Goal: Find specific page/section: Find specific page/section

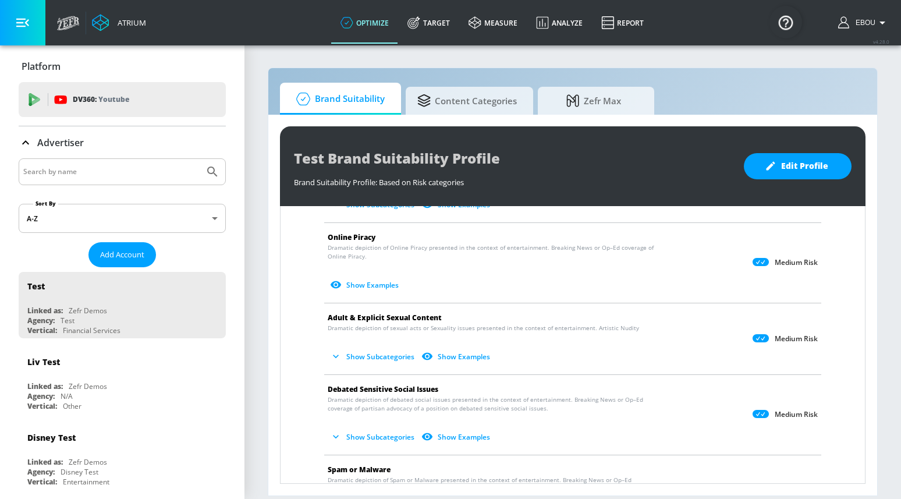
scroll to position [606, 0]
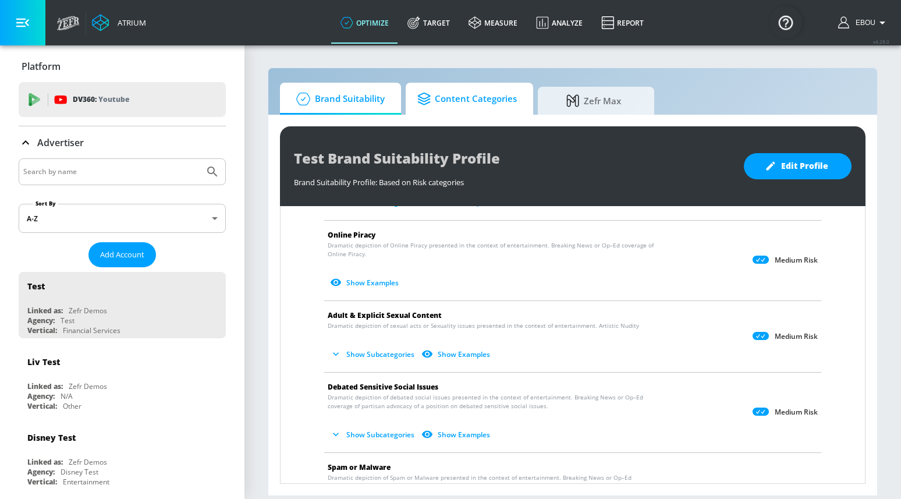
click at [506, 106] on span "Content Categories" at bounding box center [467, 99] width 100 height 28
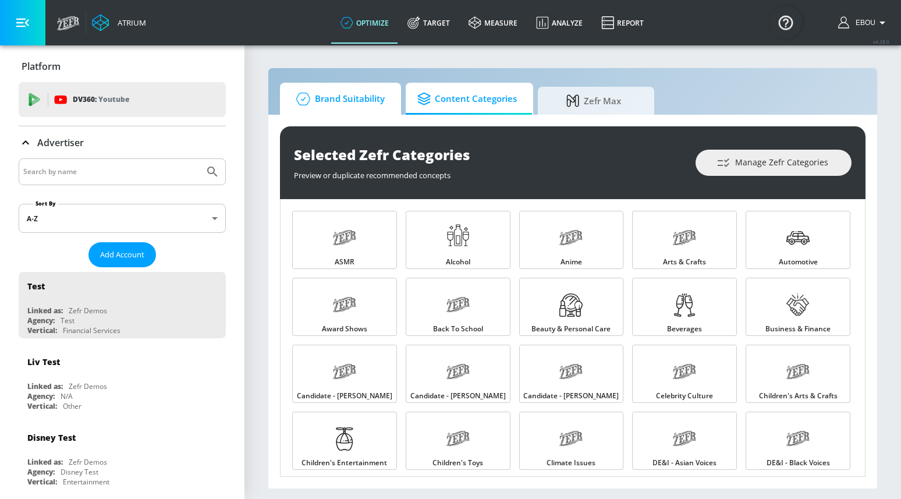
click at [355, 98] on span "Brand Suitability" at bounding box center [338, 99] width 93 height 28
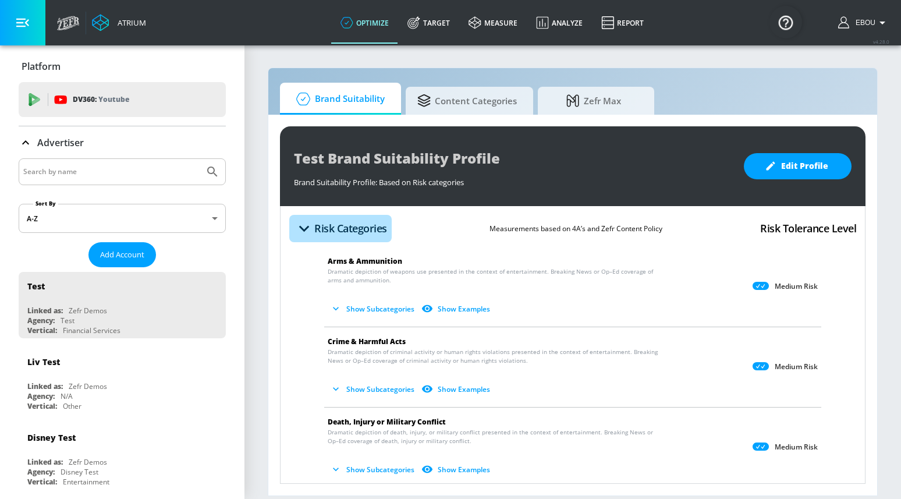
click at [310, 229] on icon "button" at bounding box center [304, 228] width 20 height 20
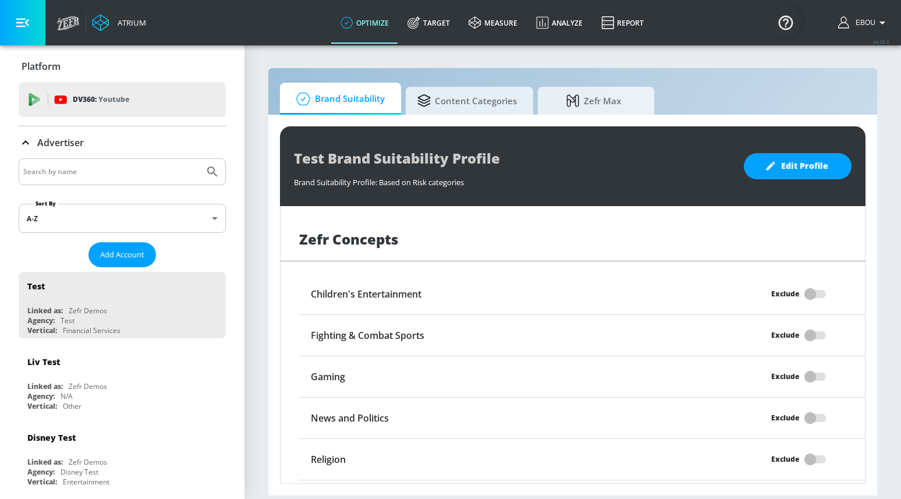
scroll to position [26, 0]
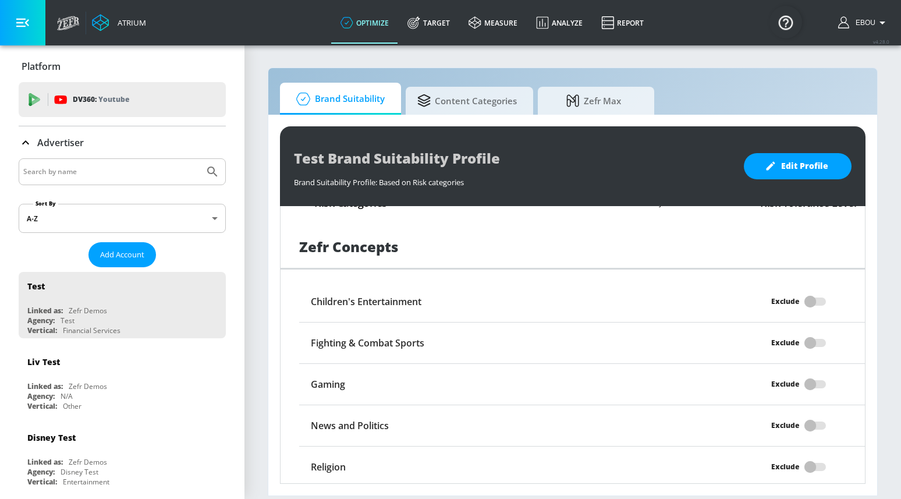
click at [369, 303] on h6 "Children's Entertainment" at bounding box center [366, 301] width 111 height 13
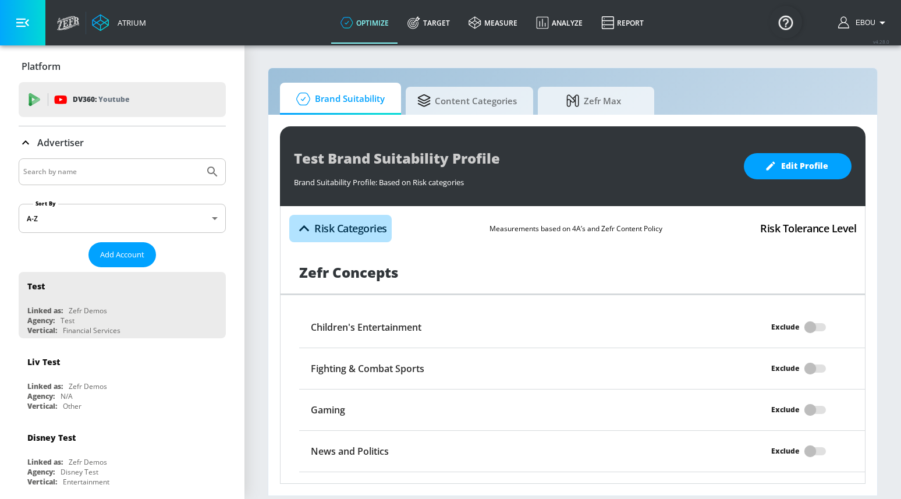
click at [307, 225] on icon "button" at bounding box center [304, 228] width 20 height 20
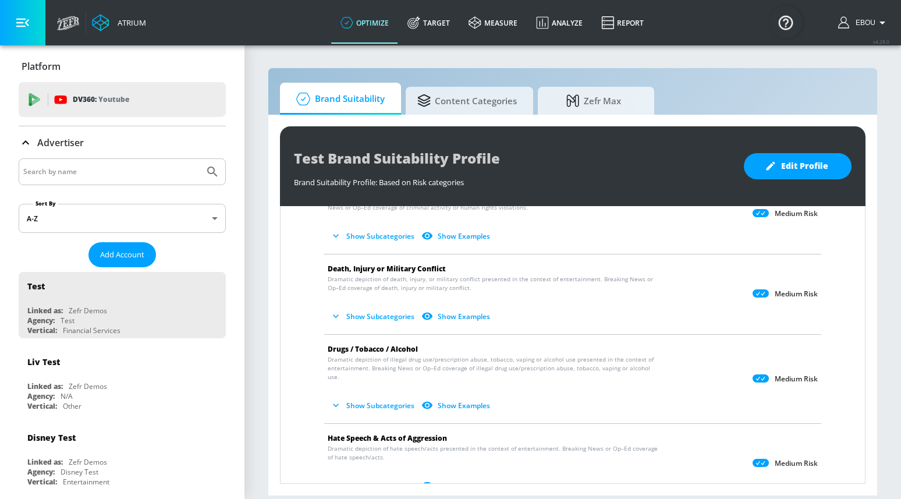
scroll to position [157, 0]
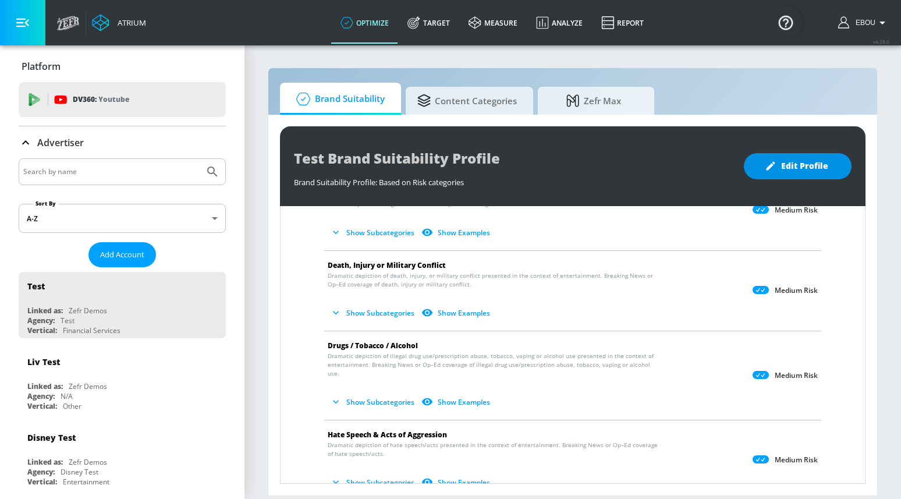
click at [776, 162] on icon "button" at bounding box center [771, 166] width 12 height 12
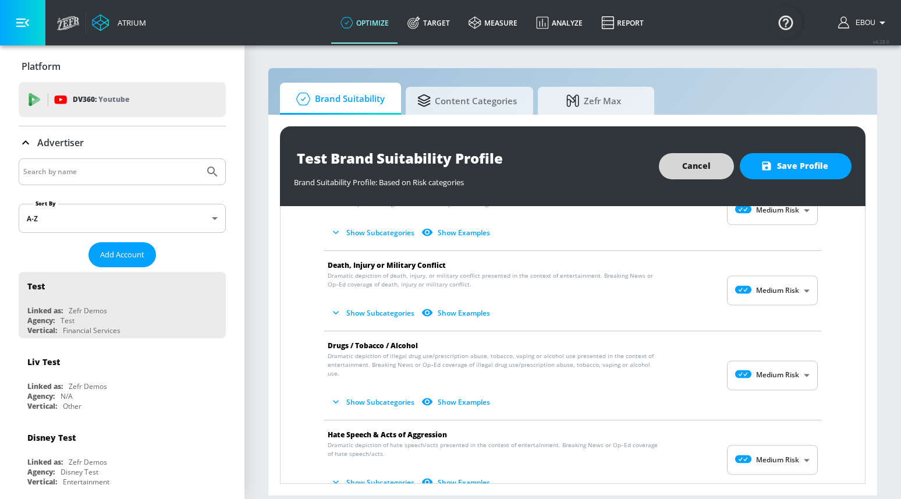
click at [711, 164] on span "Cancel" at bounding box center [696, 166] width 29 height 15
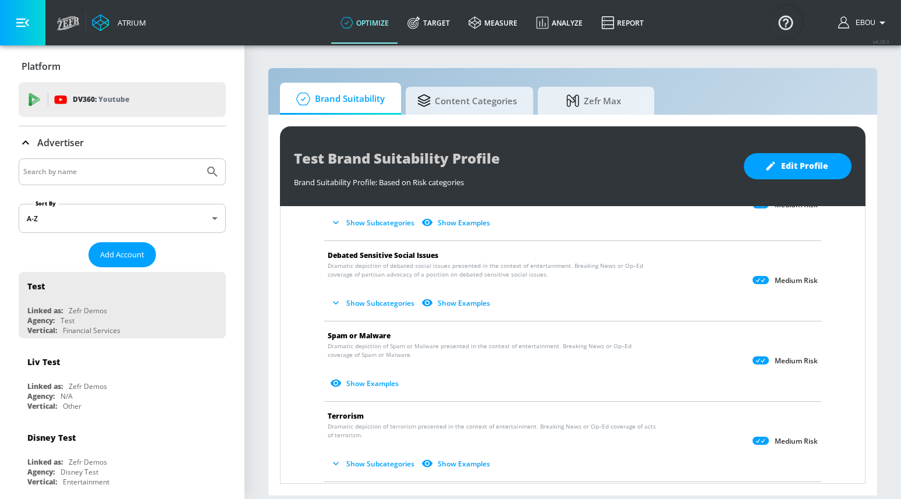
scroll to position [757, 0]
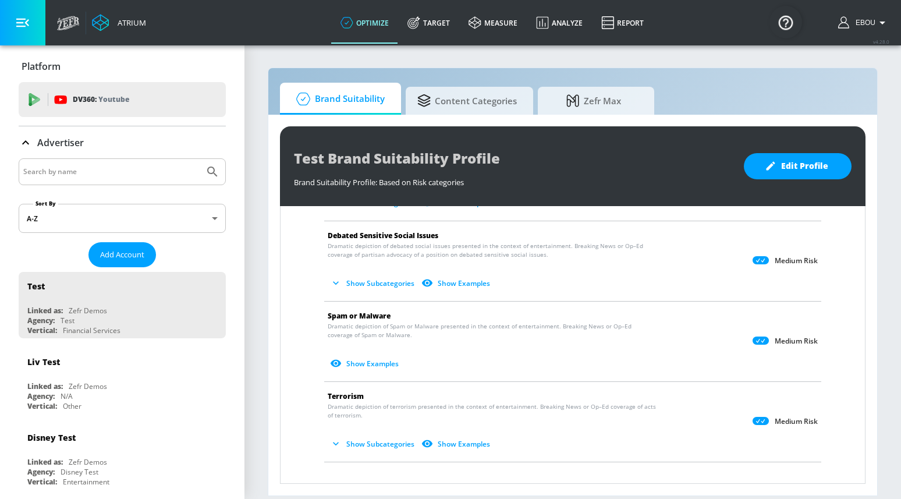
click at [362, 435] on button "Show Subcategories" at bounding box center [373, 443] width 91 height 19
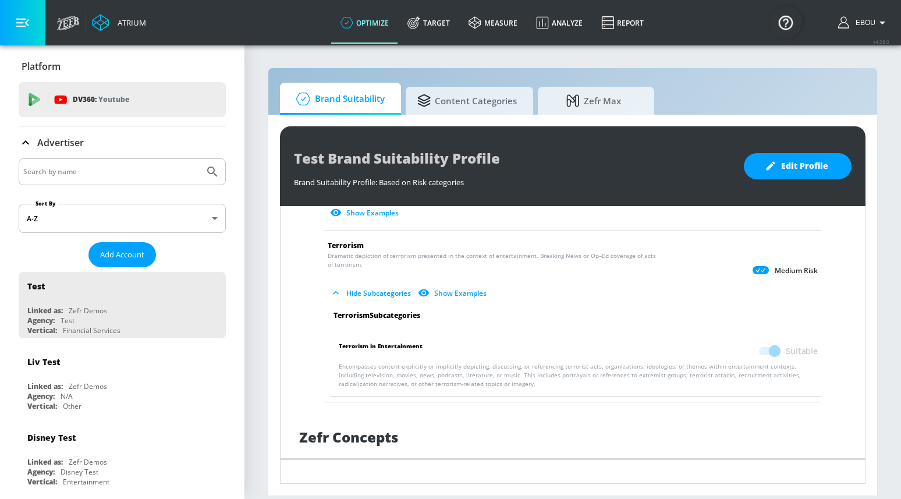
scroll to position [932, 0]
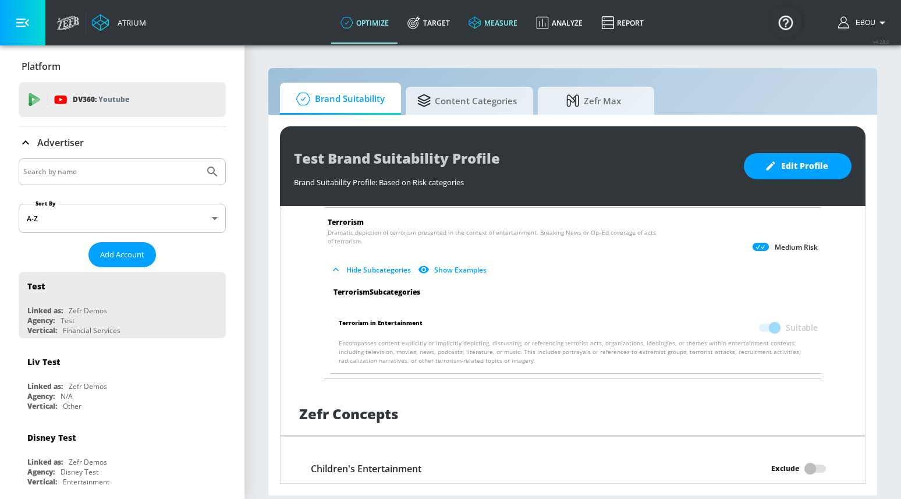
click at [491, 28] on link "measure" at bounding box center [493, 23] width 68 height 42
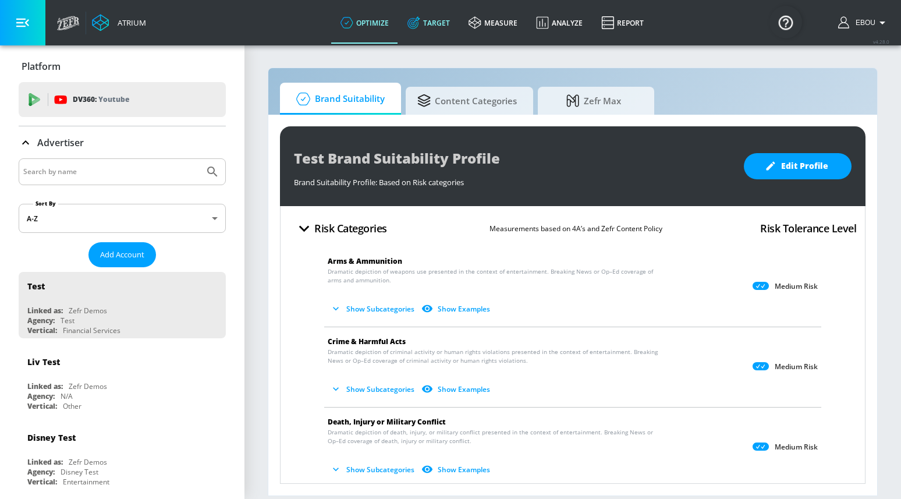
click at [438, 34] on link "Target" at bounding box center [428, 23] width 61 height 42
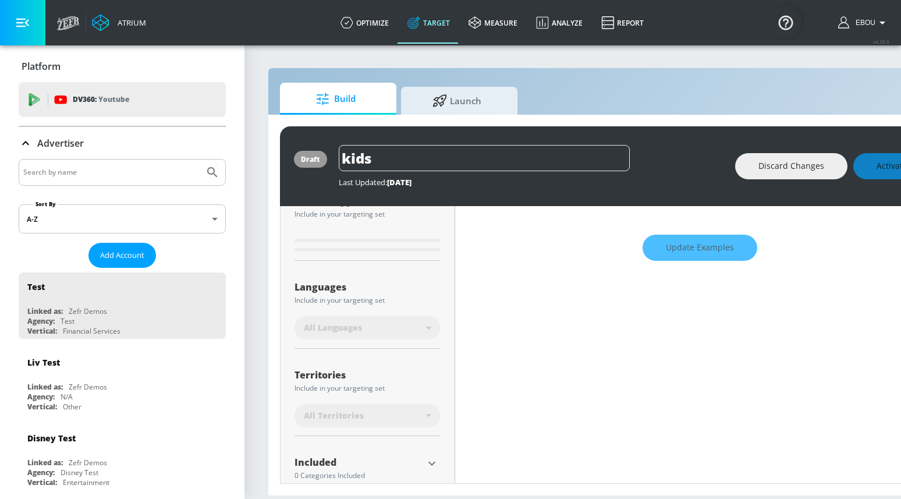
scroll to position [241, 0]
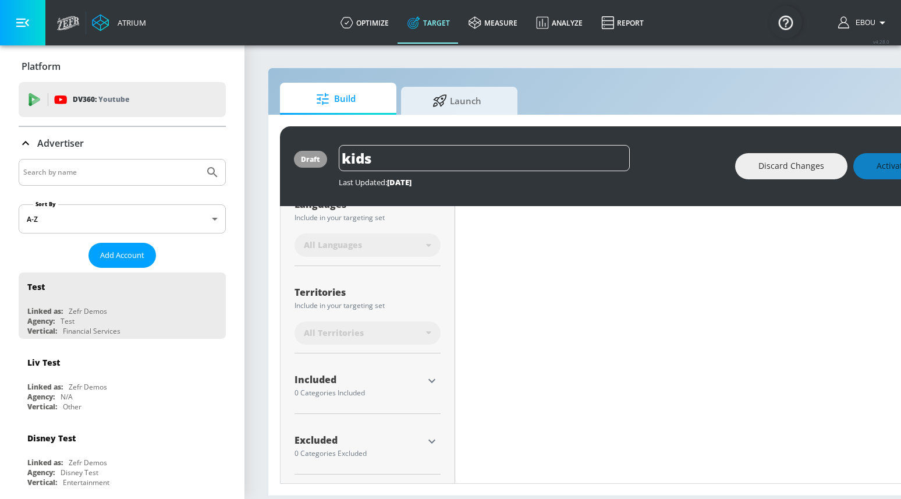
click at [430, 376] on icon "button" at bounding box center [432, 381] width 14 height 14
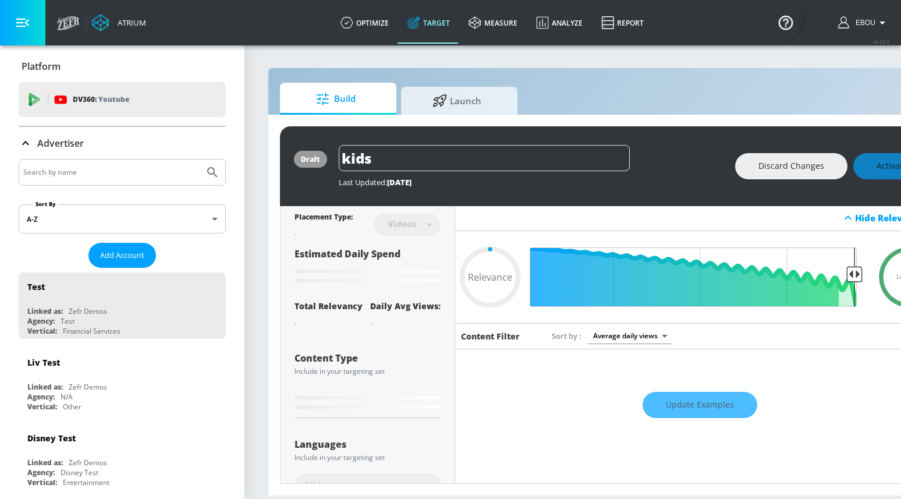
scroll to position [0, 0]
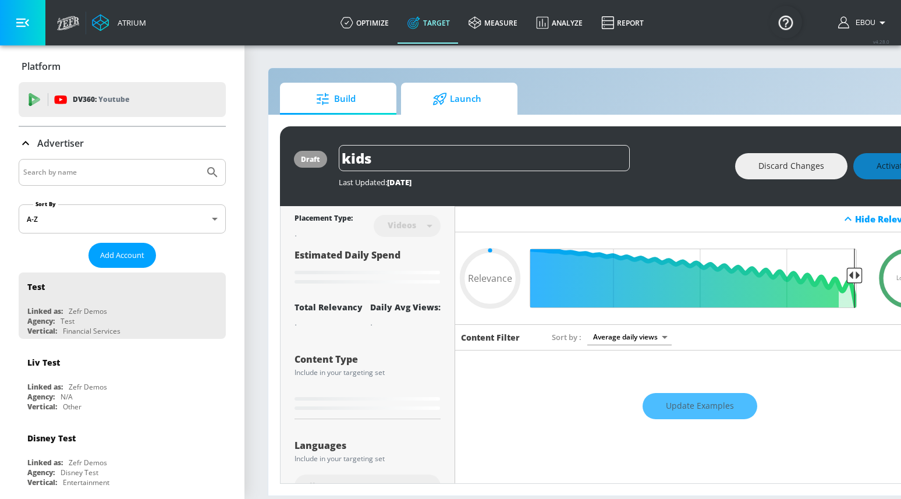
type input "0.89"
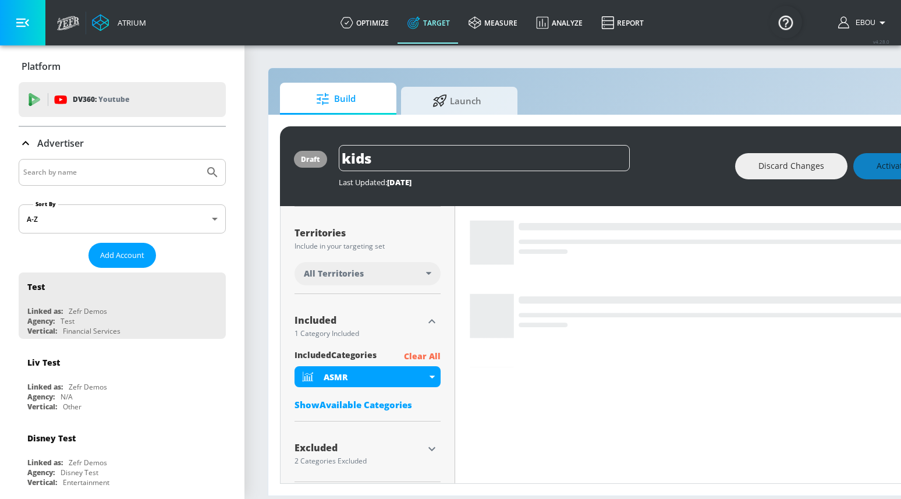
scroll to position [295, 0]
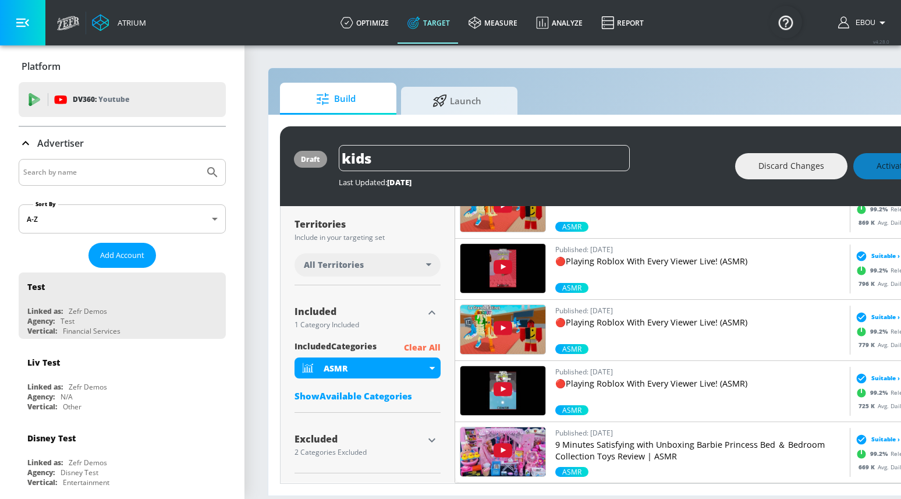
click at [398, 398] on div "Show Available Categories" at bounding box center [368, 396] width 146 height 12
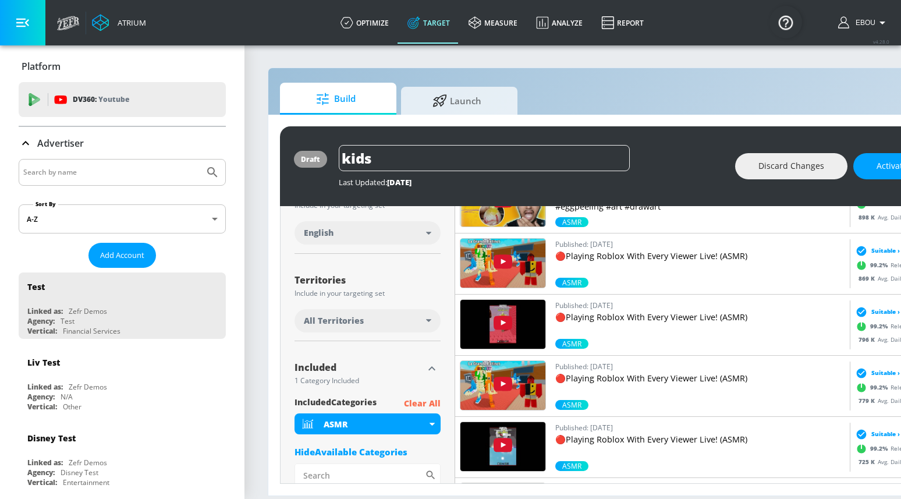
scroll to position [0, 0]
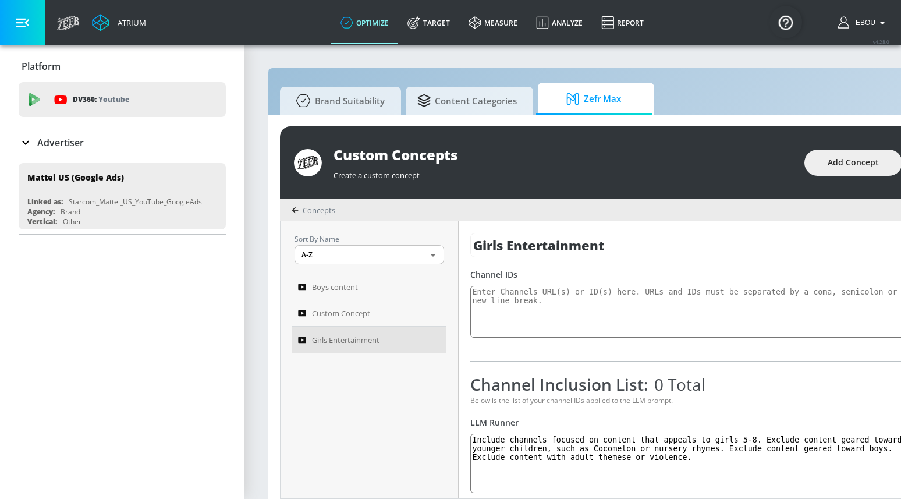
click at [435, 257] on body "Atrium optimize Target measure Analyze Report optimize Target measure Analyze R…" at bounding box center [450, 255] width 901 height 511
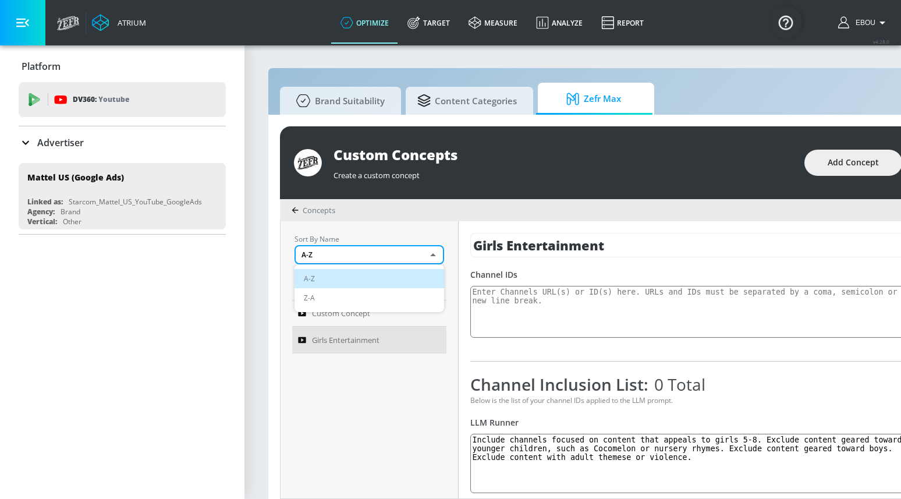
click at [380, 298] on li "Z-A" at bounding box center [370, 297] width 150 height 19
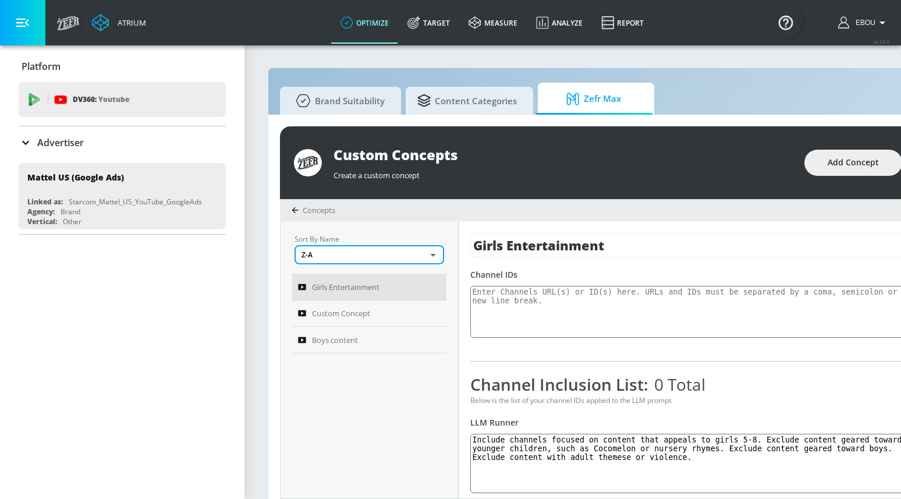
click at [433, 257] on body "Atrium optimize Target measure Analyze Report optimize Target measure Analyze R…" at bounding box center [450, 255] width 901 height 511
click at [389, 276] on li "A-Z" at bounding box center [370, 278] width 150 height 19
type input "ASC"
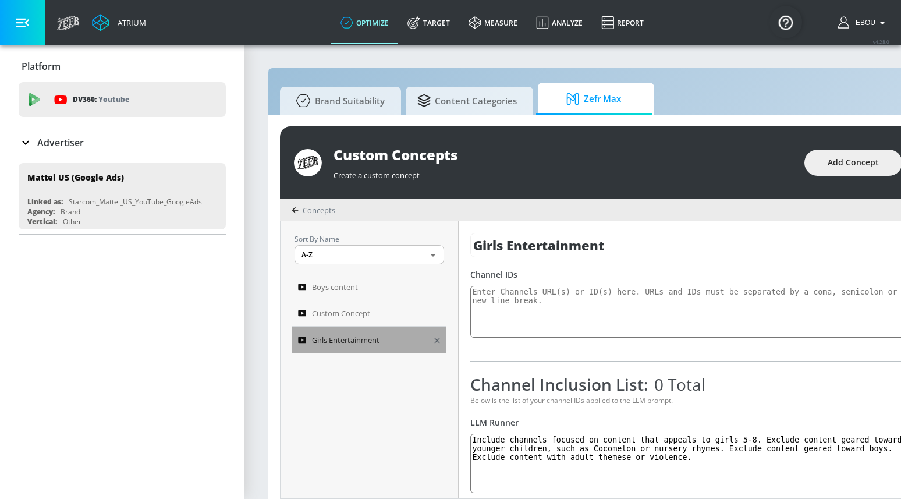
click at [340, 339] on span "Girls Entertainment" at bounding box center [346, 340] width 68 height 14
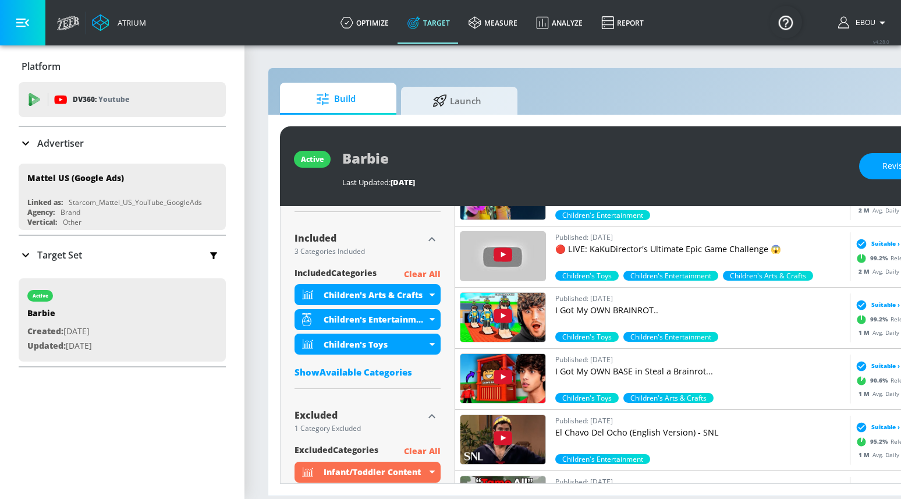
scroll to position [394, 0]
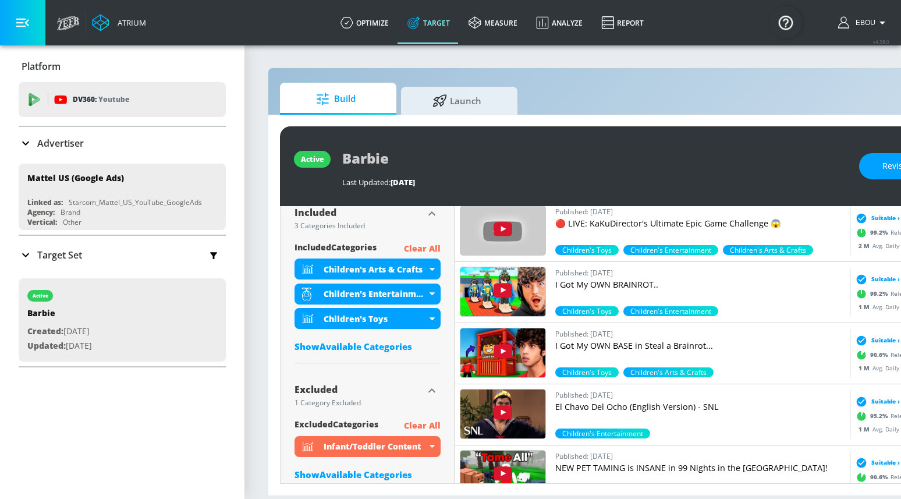
click at [380, 349] on div "Show Available Categories" at bounding box center [368, 347] width 146 height 12
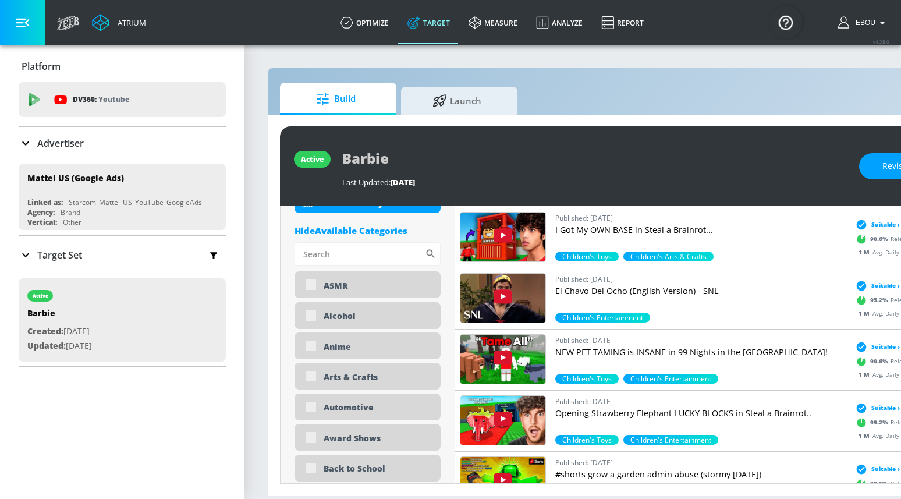
scroll to position [489, 0]
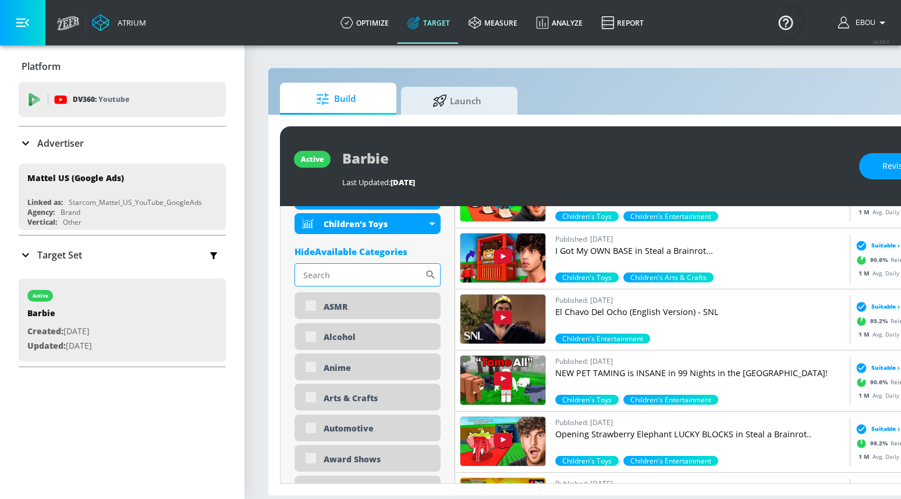
click at [349, 268] on input "Sort By" at bounding box center [360, 274] width 130 height 23
click at [430, 275] on icon at bounding box center [431, 275] width 12 height 12
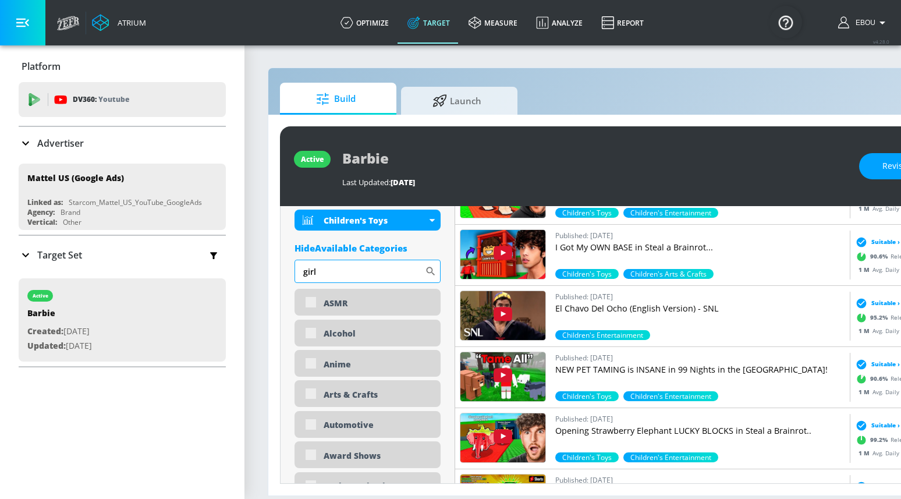
scroll to position [488, 0]
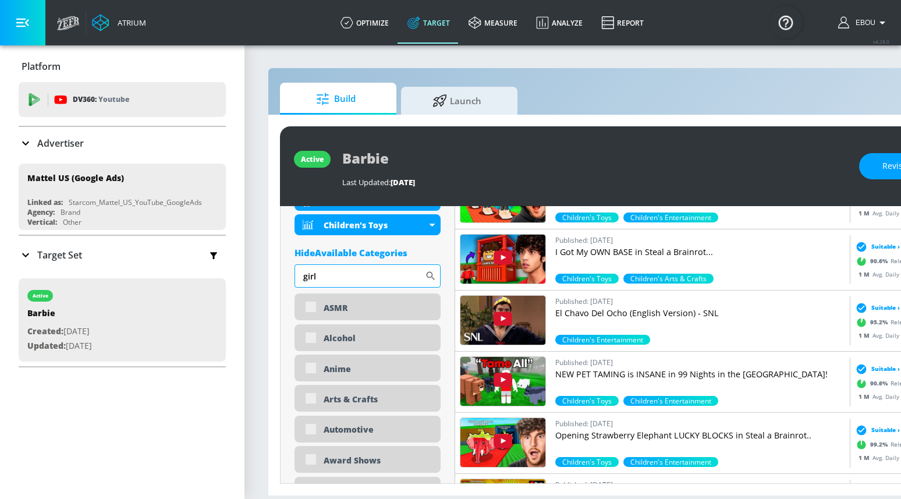
click at [398, 279] on input "girl" at bounding box center [360, 275] width 130 height 23
type input "g"
type input "a"
type input "b"
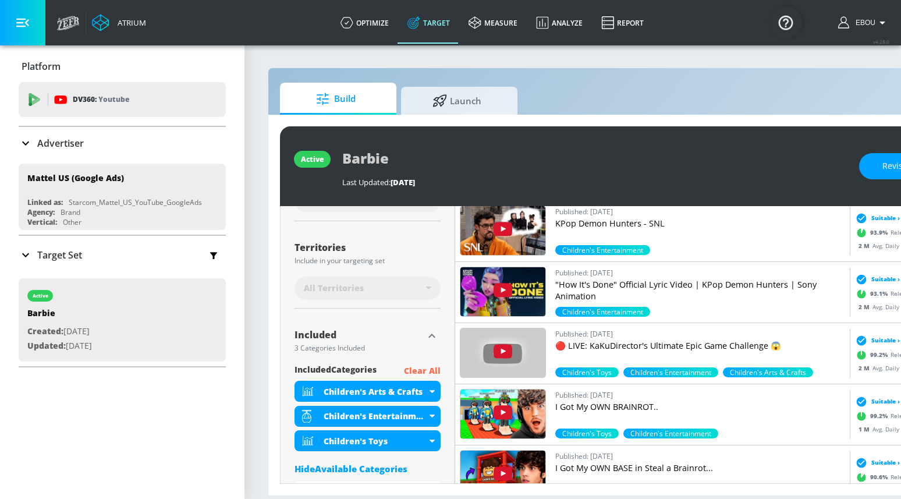
scroll to position [385, 0]
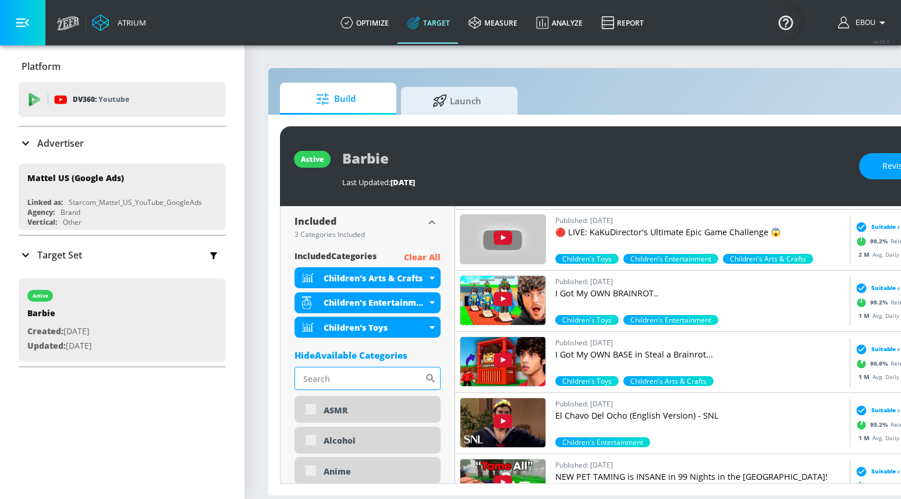
click at [383, 381] on input "Sort By" at bounding box center [360, 378] width 130 height 23
click at [367, 372] on input "Sort By" at bounding box center [360, 378] width 130 height 23
type input "c"
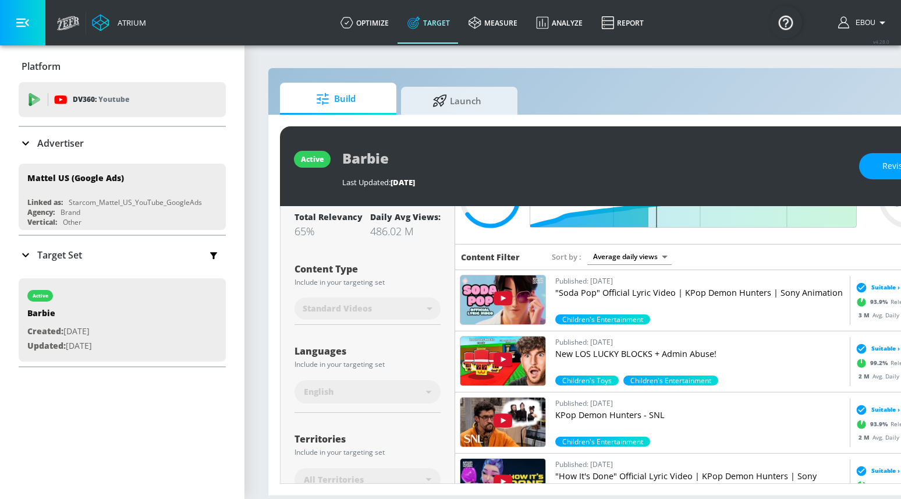
scroll to position [106, 0]
